Goal: Find specific page/section: Find specific page/section

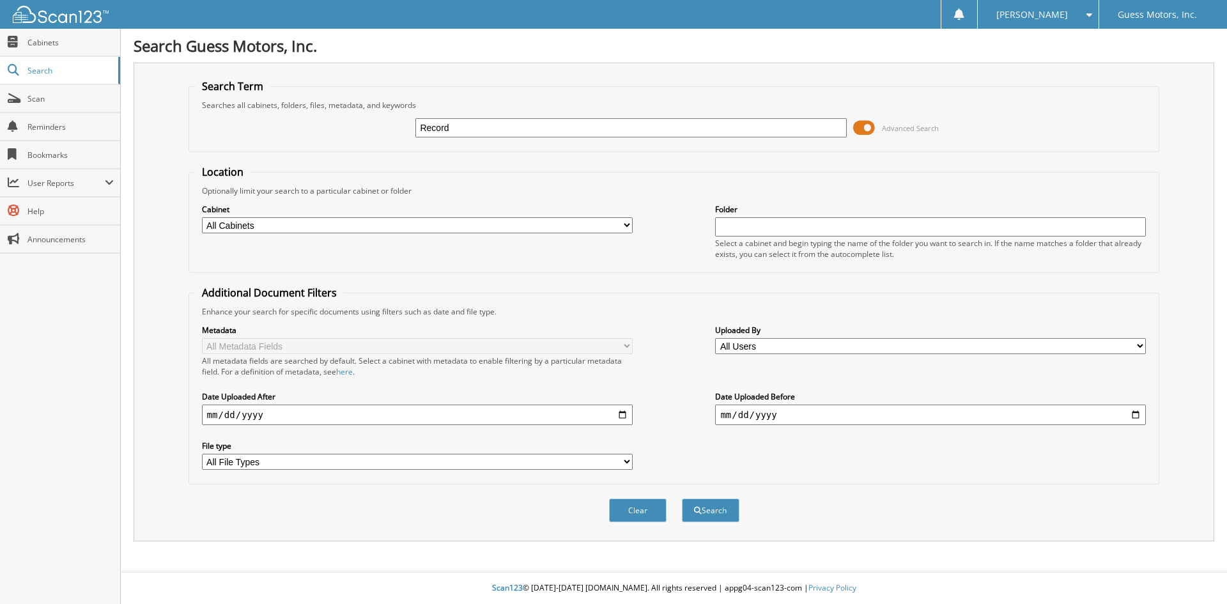
click at [491, 121] on input "Record" at bounding box center [630, 127] width 431 height 19
click at [488, 129] on input "Record" at bounding box center [630, 127] width 431 height 19
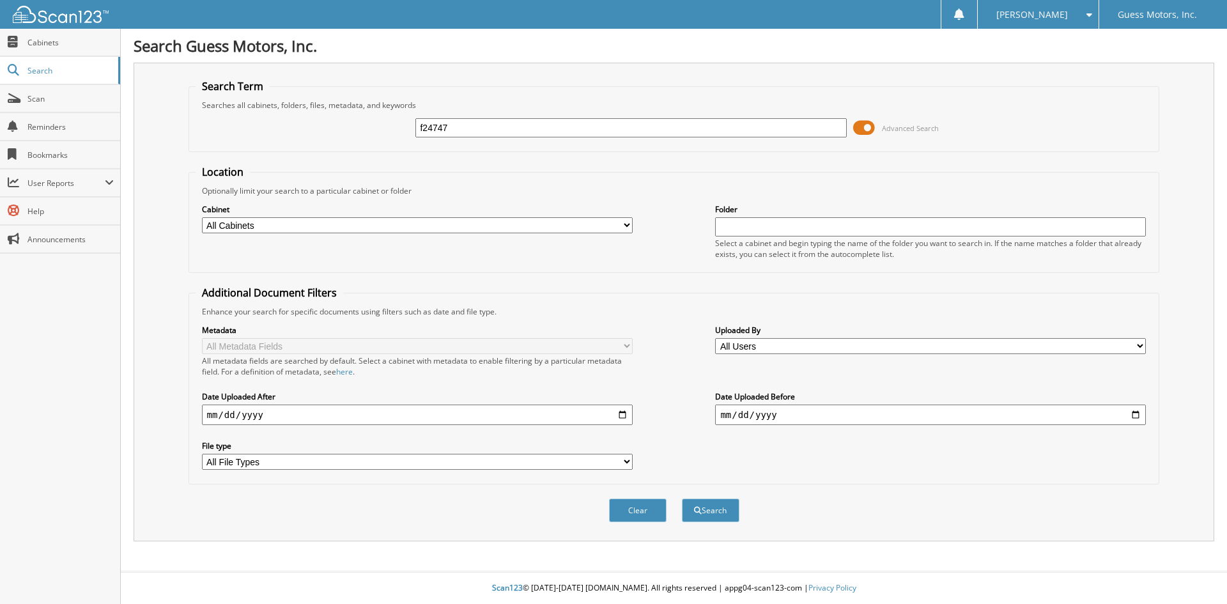
type input "f24747"
click at [682, 498] on button "Search" at bounding box center [711, 510] width 58 height 24
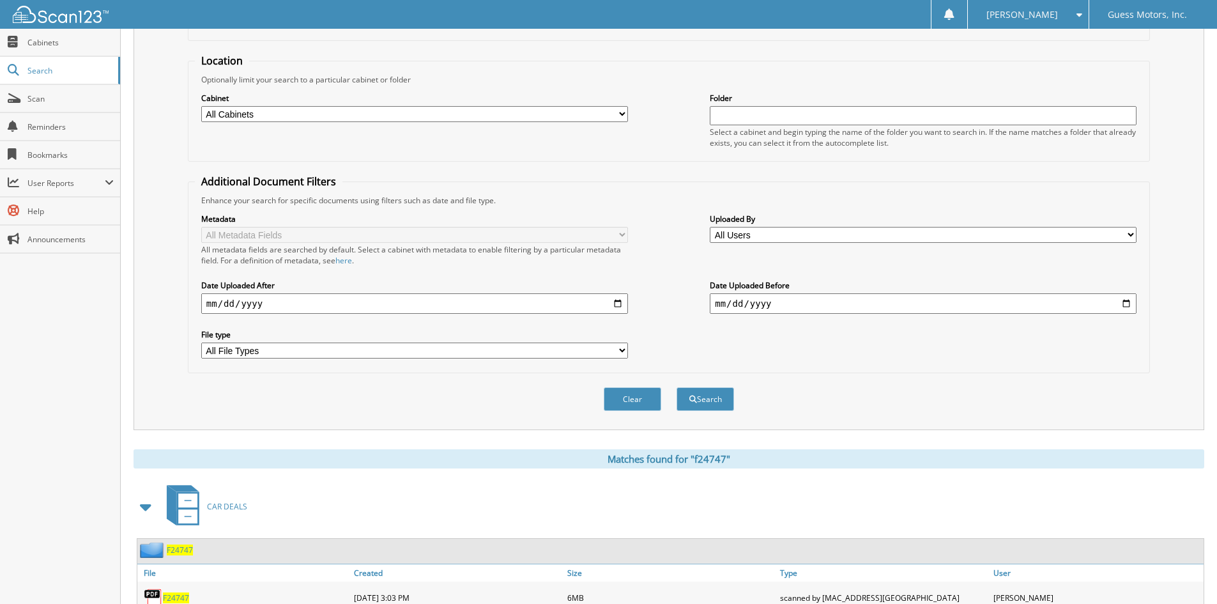
scroll to position [285, 0]
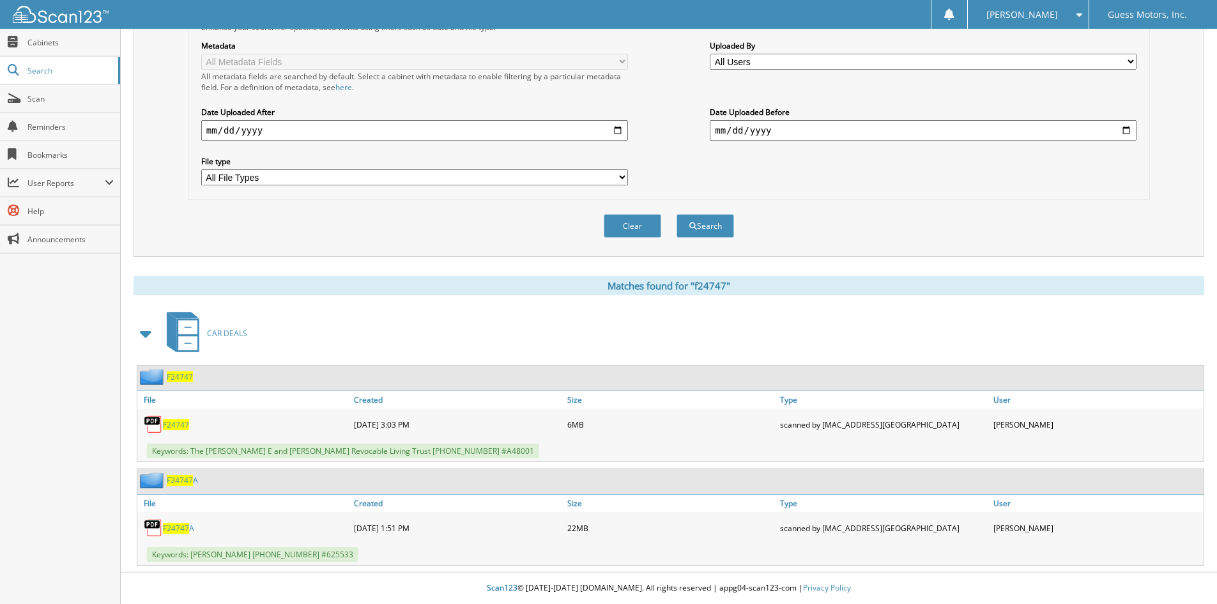
click at [180, 412] on div "F24747" at bounding box center [243, 425] width 213 height 26
click at [181, 427] on span "F24747" at bounding box center [176, 424] width 26 height 11
